Goal: Obtain resource: Download file/media

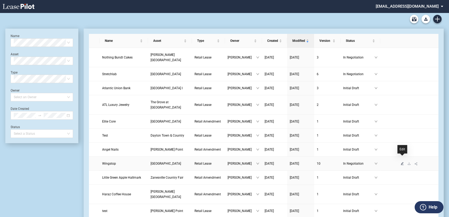
click at [400, 162] on icon "edit" at bounding box center [401, 163] width 3 height 3
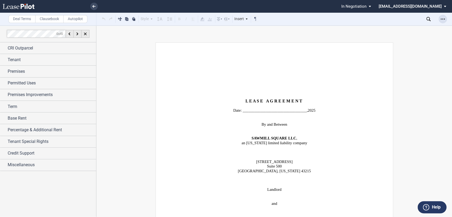
click at [440, 18] on icon "Open Lease options menu" at bounding box center [442, 19] width 4 height 4
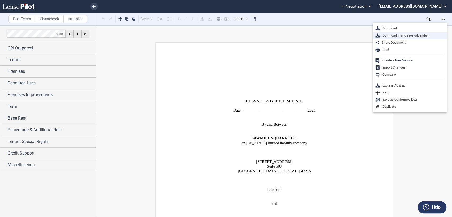
click at [388, 35] on div "Download Franchisor Addendum" at bounding box center [411, 35] width 65 height 4
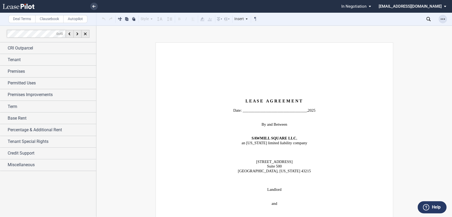
click at [443, 20] on icon "Open Lease options menu" at bounding box center [442, 19] width 4 height 4
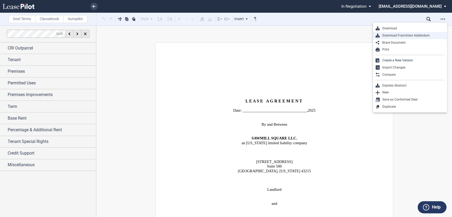
click at [400, 36] on div "Download Franchisor Addendum" at bounding box center [411, 35] width 65 height 4
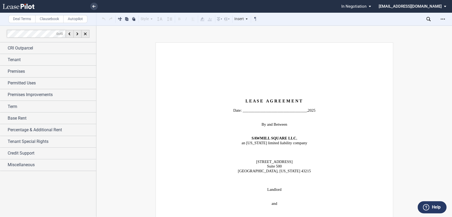
click at [441, 17] on icon "Open Lease options menu" at bounding box center [442, 19] width 4 height 4
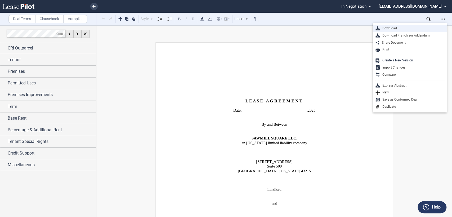
click at [385, 27] on div "Download" at bounding box center [411, 28] width 65 height 4
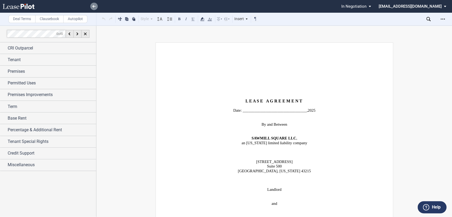
click at [93, 6] on icon at bounding box center [93, 6] width 3 height 3
